Goal: Information Seeking & Learning: Learn about a topic

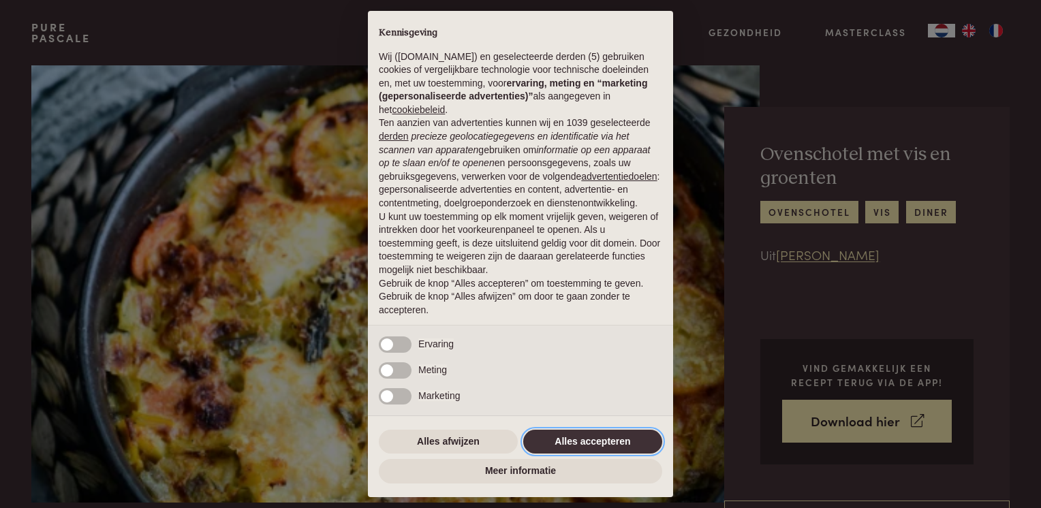
click at [599, 440] on button "Alles accepteren" at bounding box center [592, 442] width 139 height 25
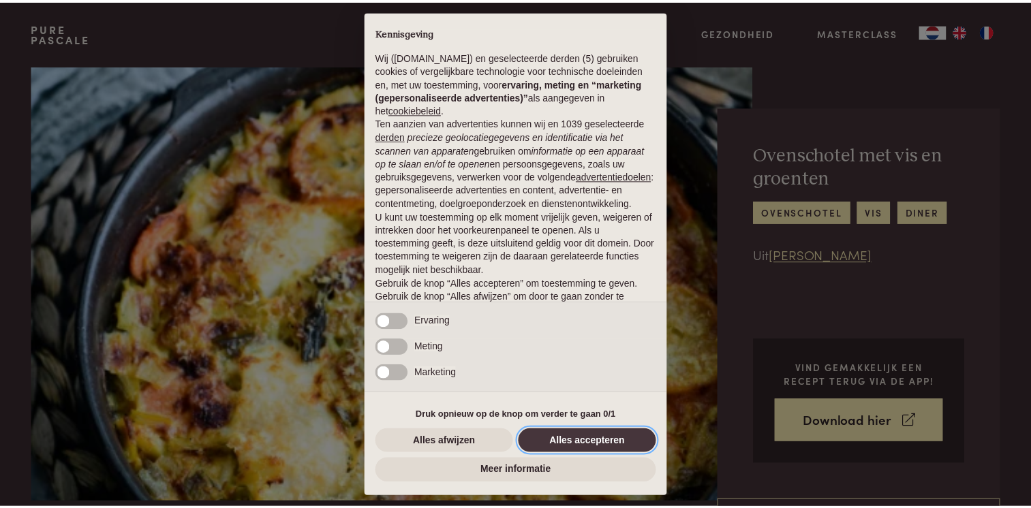
scroll to position [39, 0]
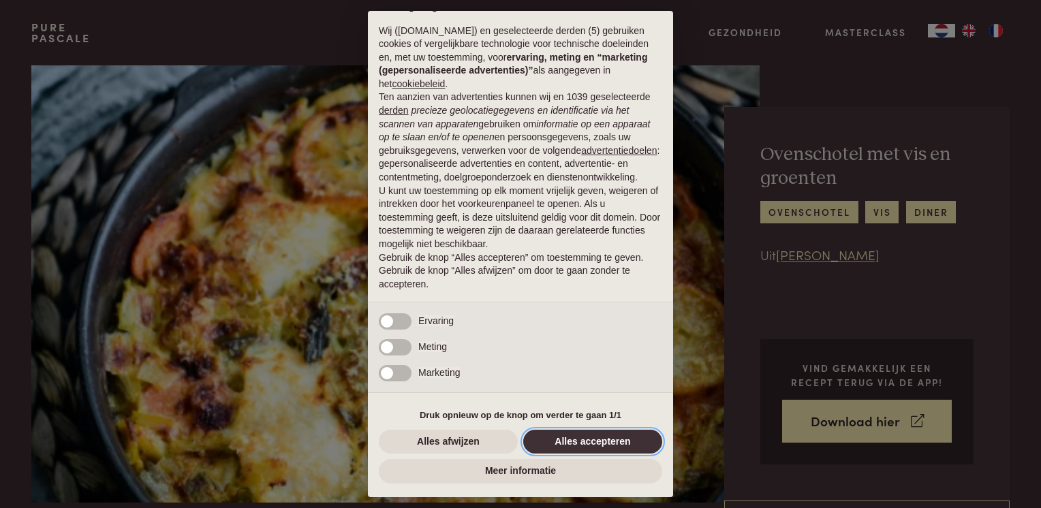
click at [613, 442] on button "Alles accepteren" at bounding box center [592, 442] width 139 height 25
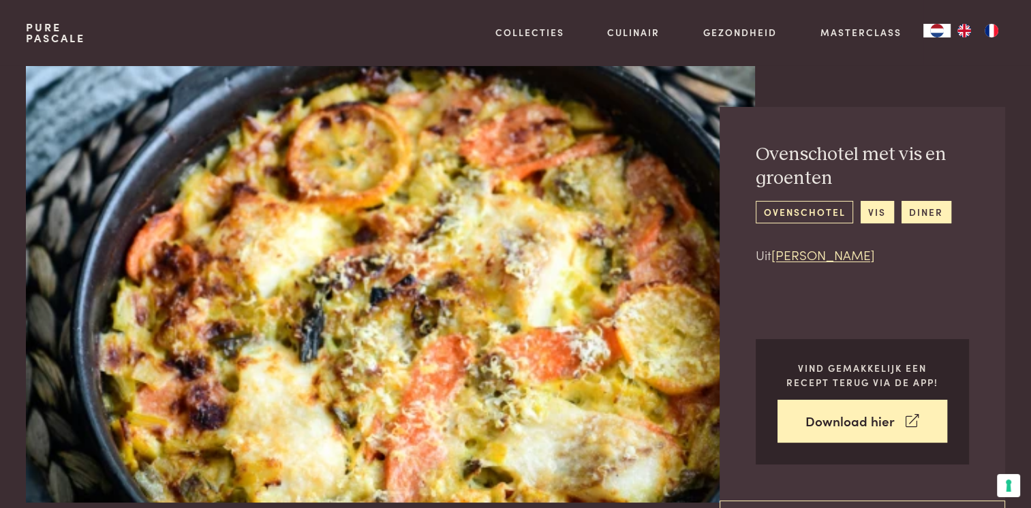
click at [801, 214] on link "ovenschotel" at bounding box center [804, 212] width 97 height 22
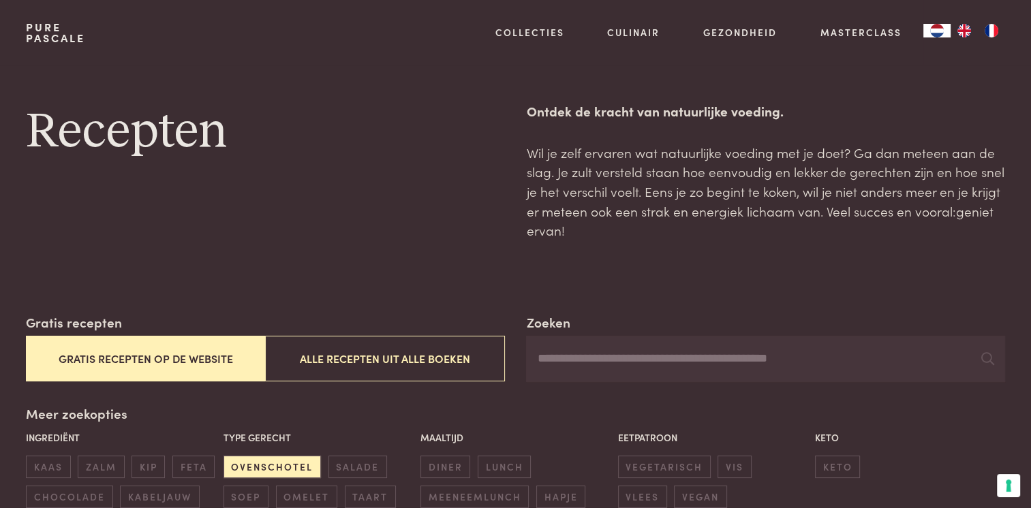
click at [185, 358] on button "Gratis recepten op de website" at bounding box center [145, 359] width 239 height 46
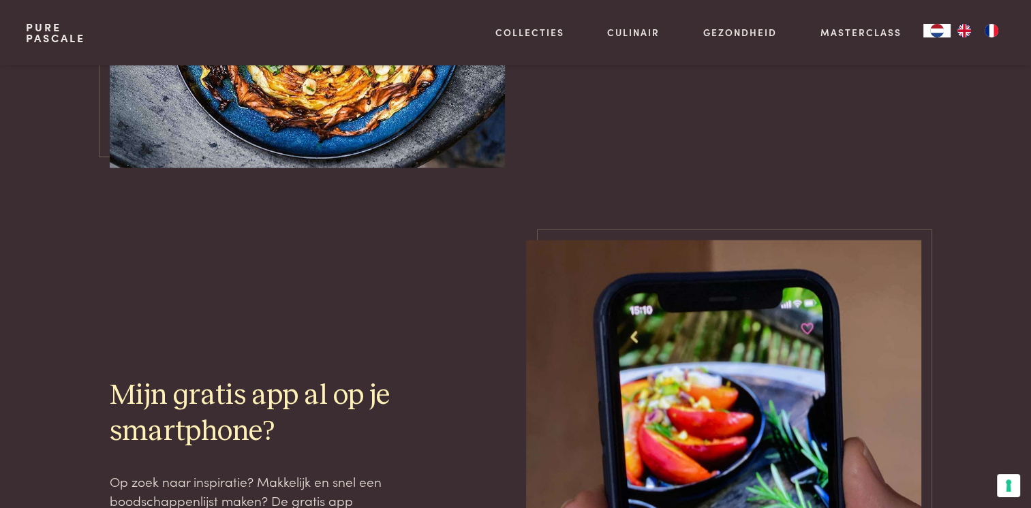
scroll to position [2766, 0]
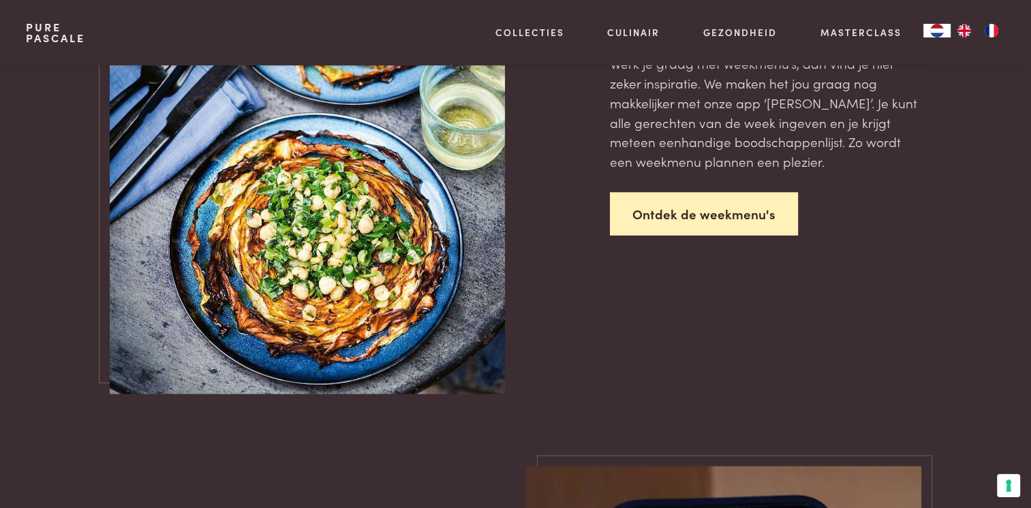
click at [688, 218] on link "Ontdek de weekmenu's" at bounding box center [704, 214] width 188 height 43
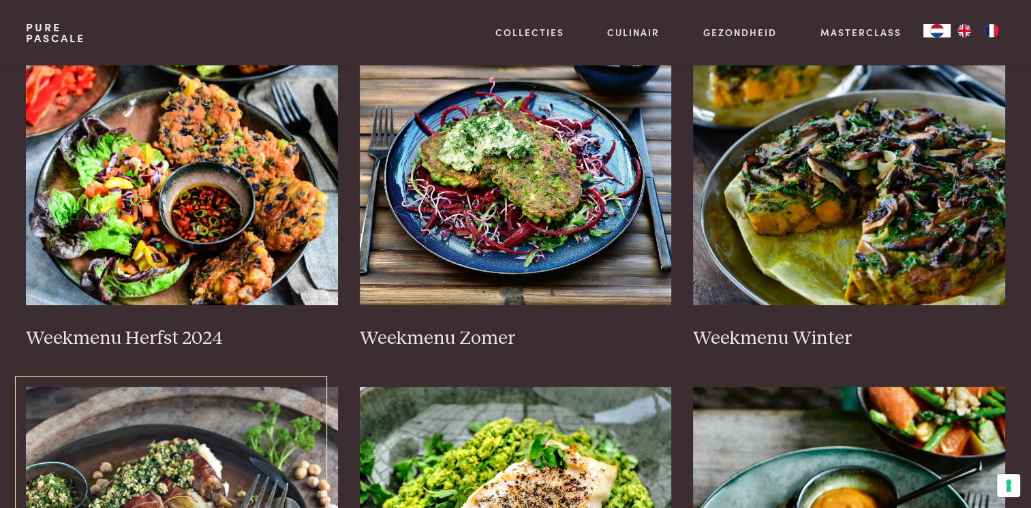
scroll to position [477, 0]
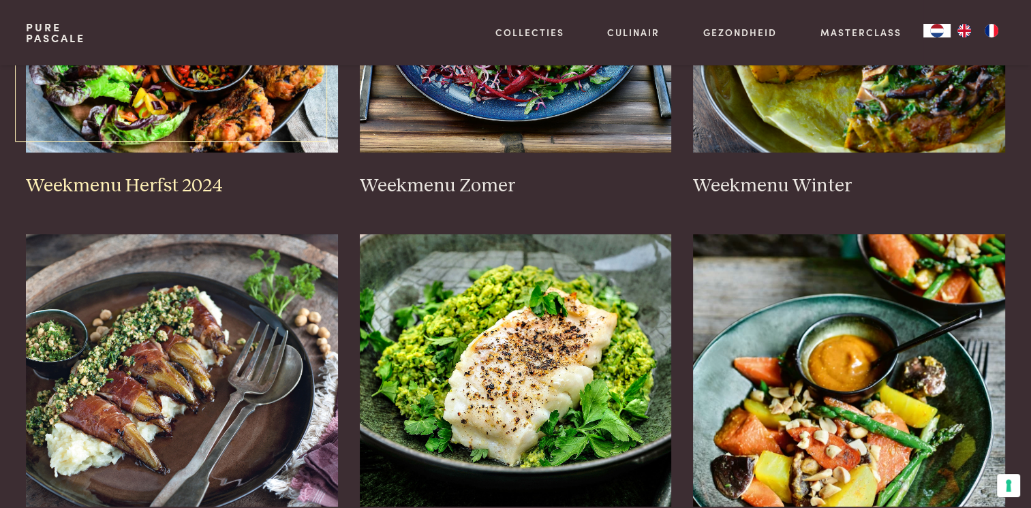
click at [203, 186] on h3 "Weekmenu Herfst 2024" at bounding box center [182, 186] width 312 height 24
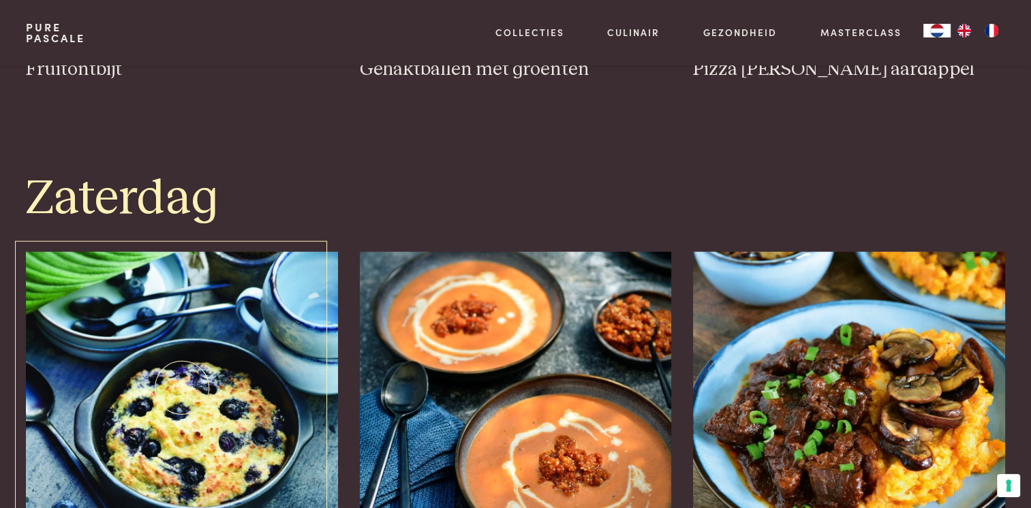
scroll to position [3134, 0]
